Goal: Information Seeking & Learning: Learn about a topic

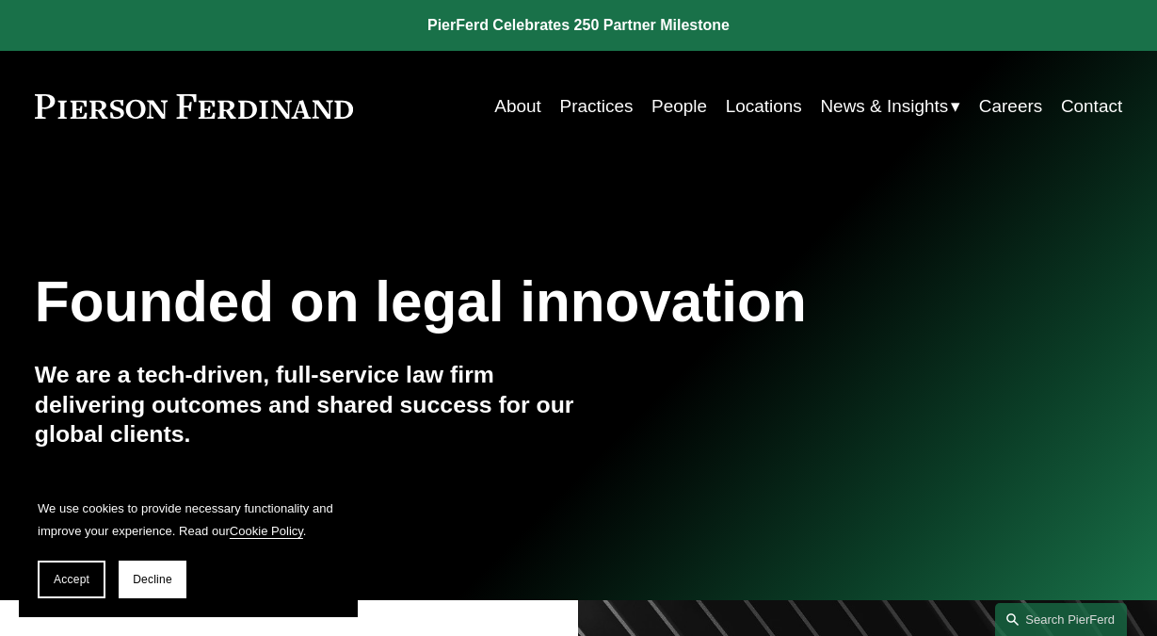
click at [742, 103] on link "Locations" at bounding box center [764, 107] width 76 height 36
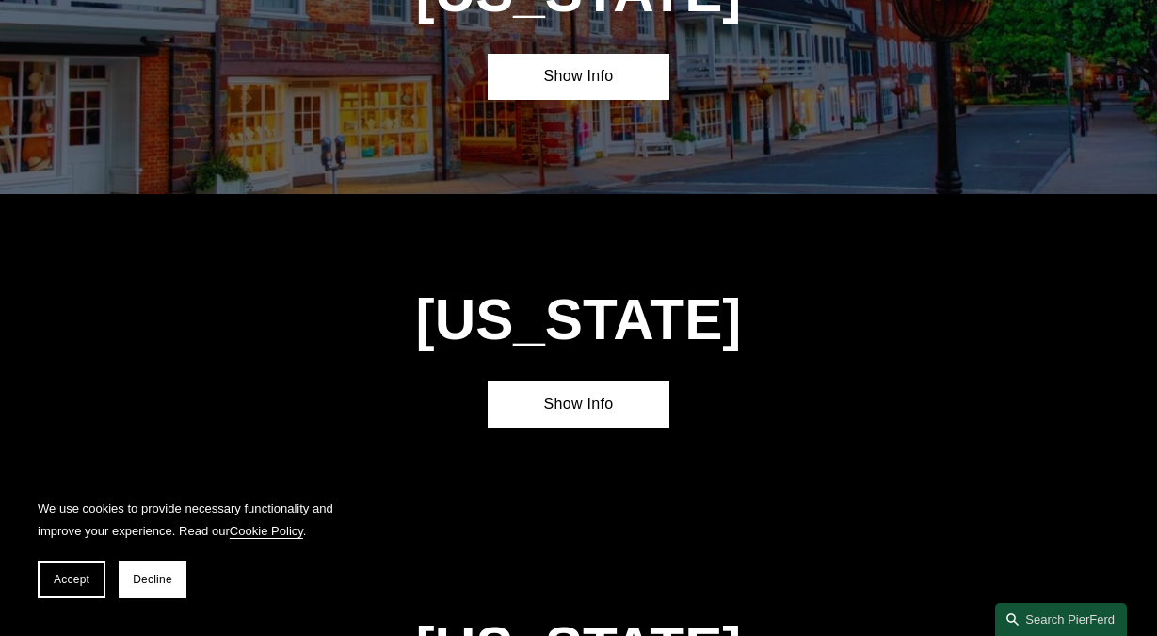
scroll to position [3937, 0]
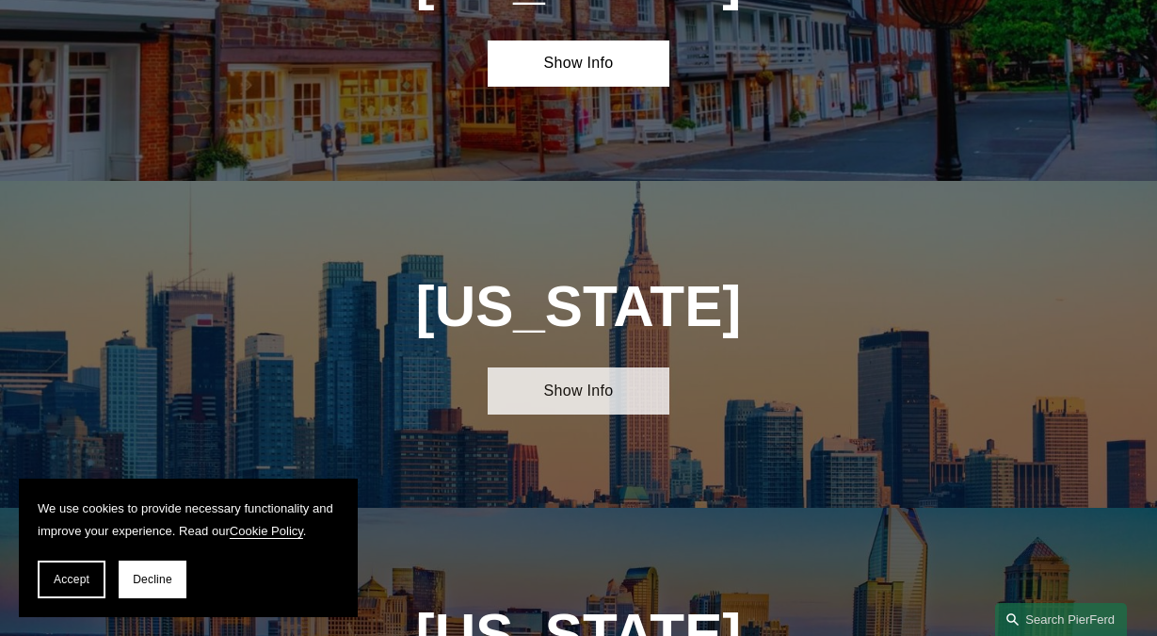
click at [609, 367] on link "Show Info" at bounding box center [579, 390] width 182 height 47
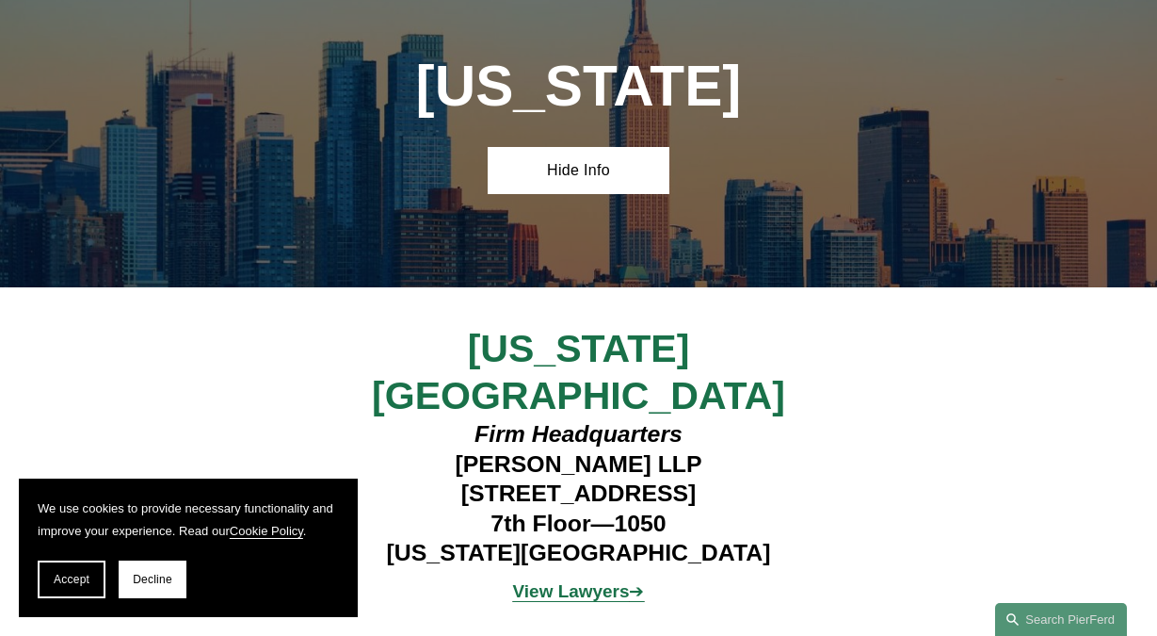
scroll to position [4189, 0]
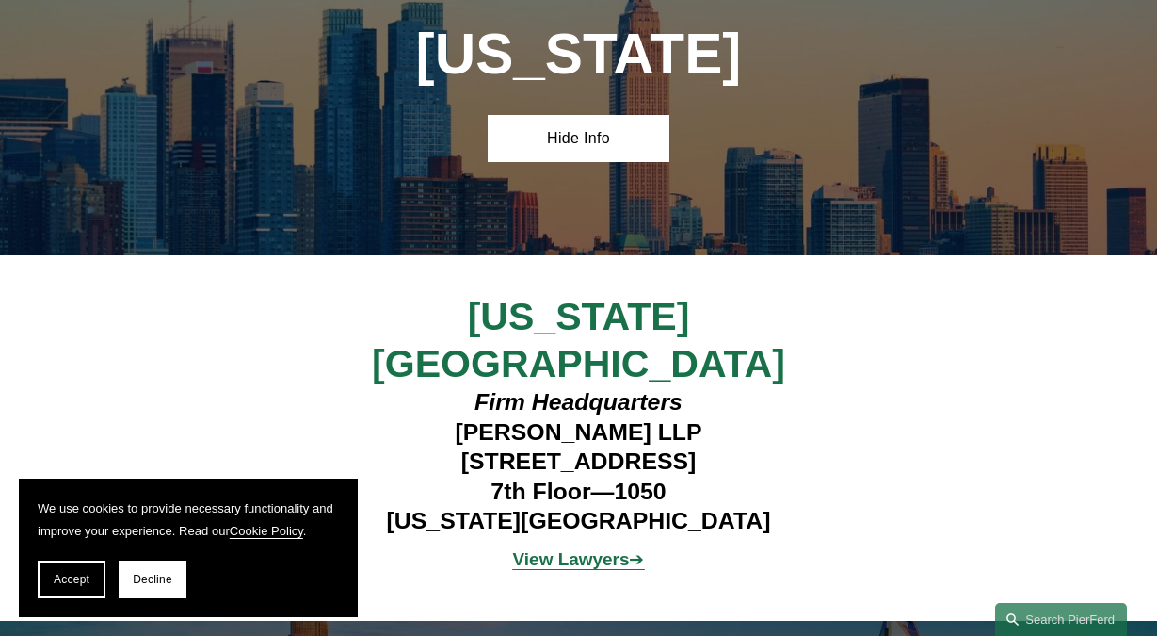
click at [607, 549] on strong "View Lawyers" at bounding box center [571, 559] width 117 height 20
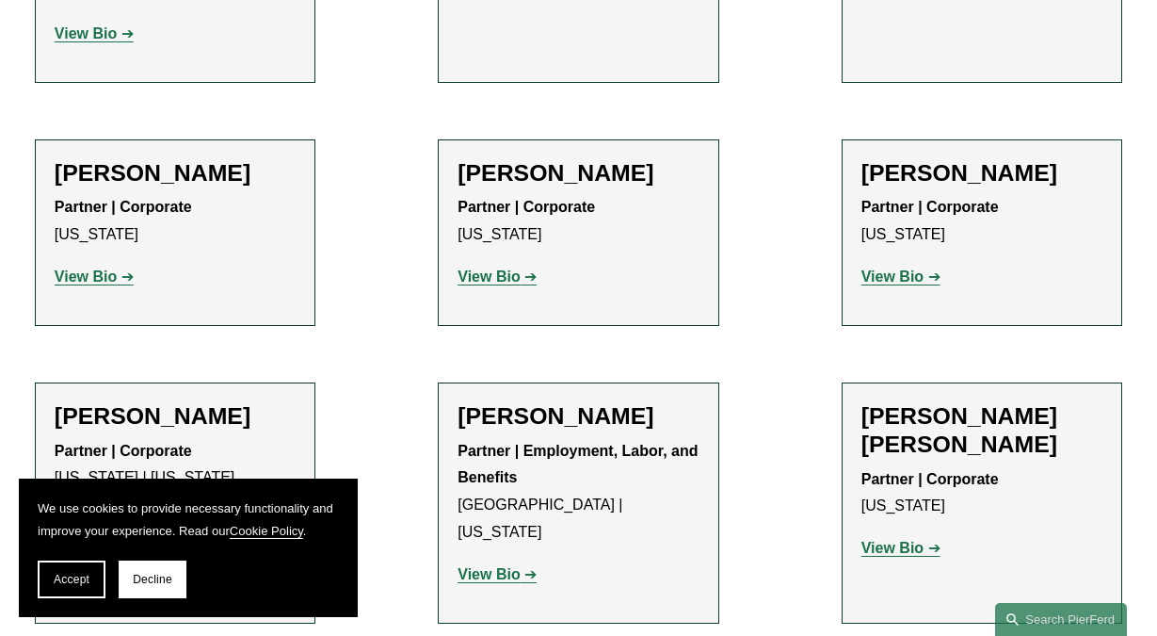
scroll to position [3129, 0]
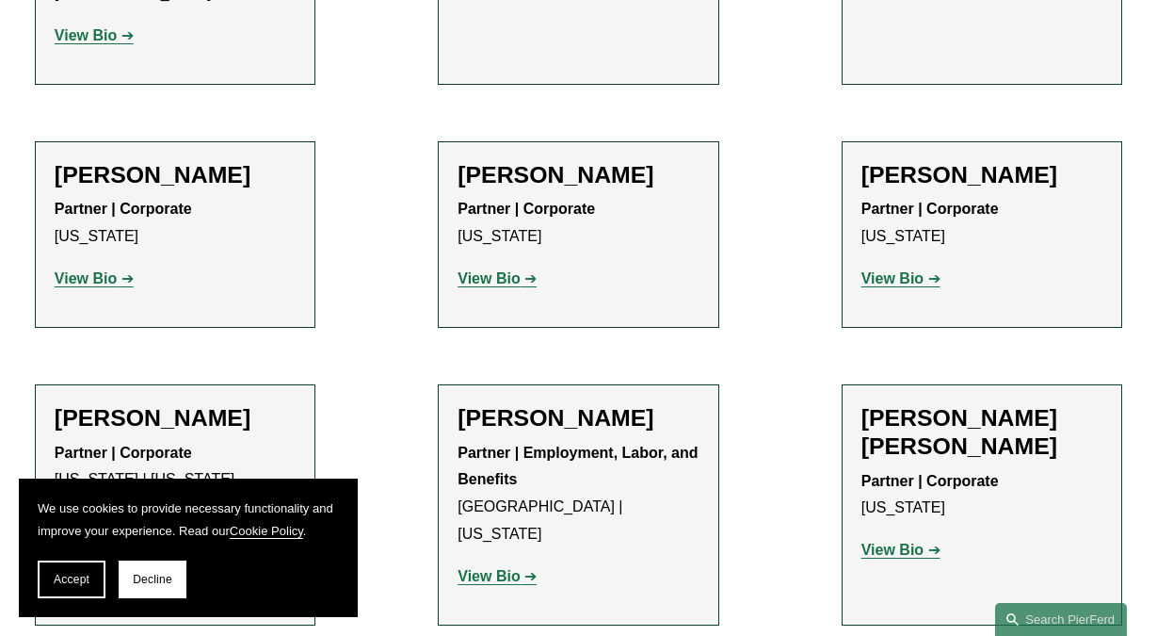
click at [887, 542] on strong "View Bio" at bounding box center [893, 550] width 62 height 16
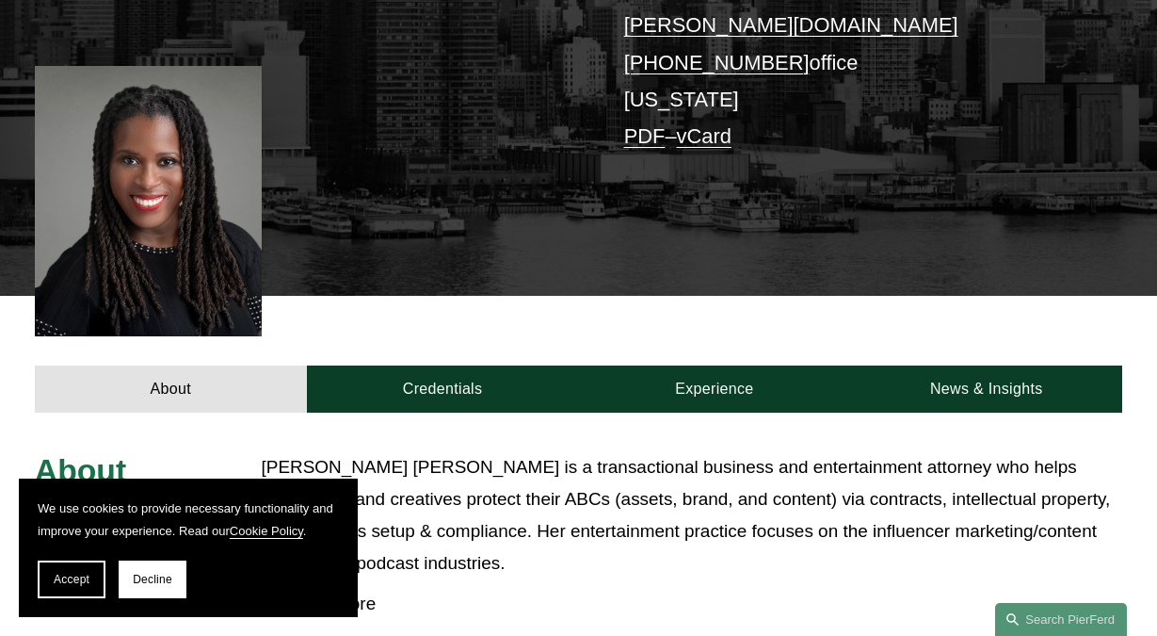
scroll to position [453, 0]
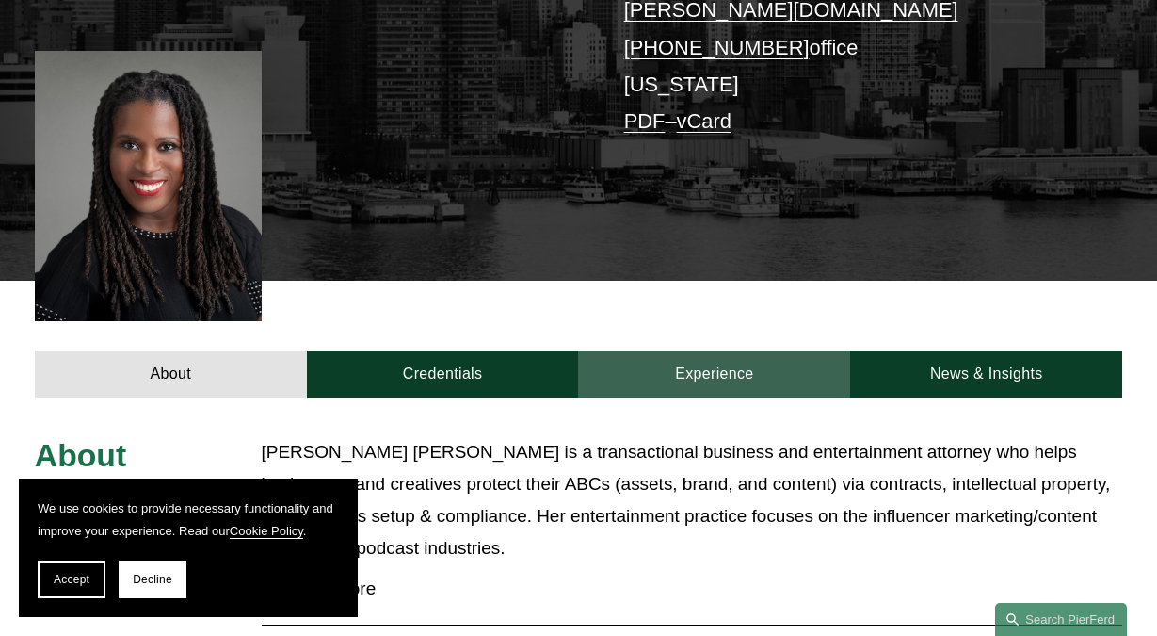
click at [720, 350] on link "Experience" at bounding box center [714, 373] width 272 height 47
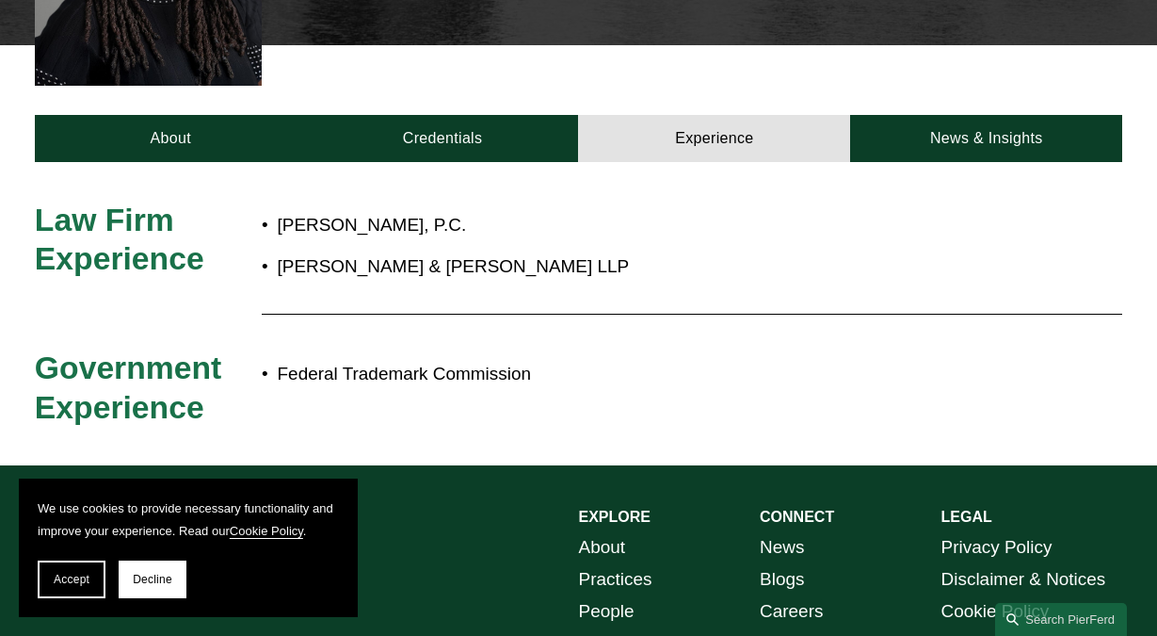
scroll to position [694, 0]
